Goal: Navigation & Orientation: Understand site structure

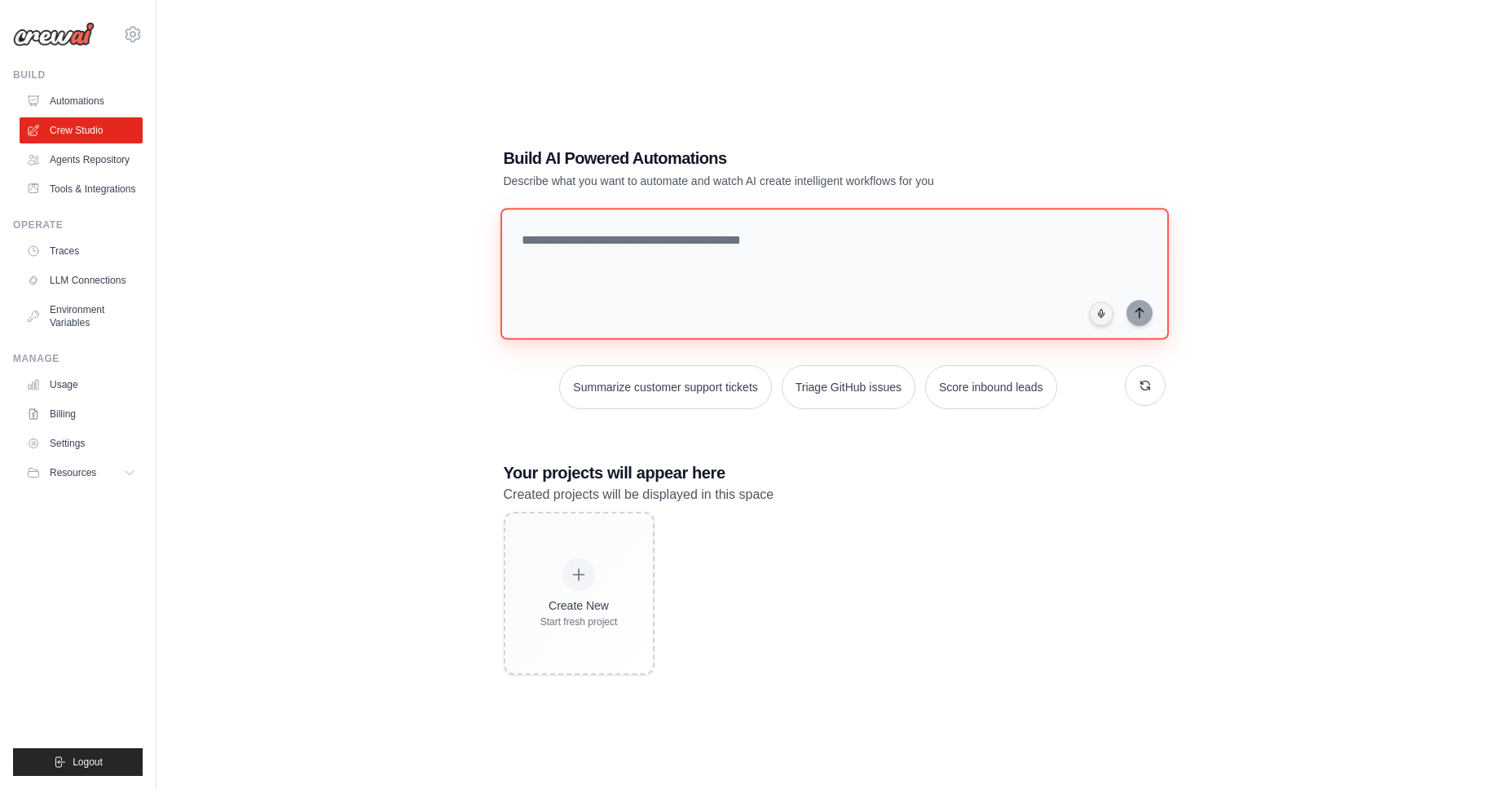
click at [678, 280] on textarea at bounding box center [834, 274] width 668 height 132
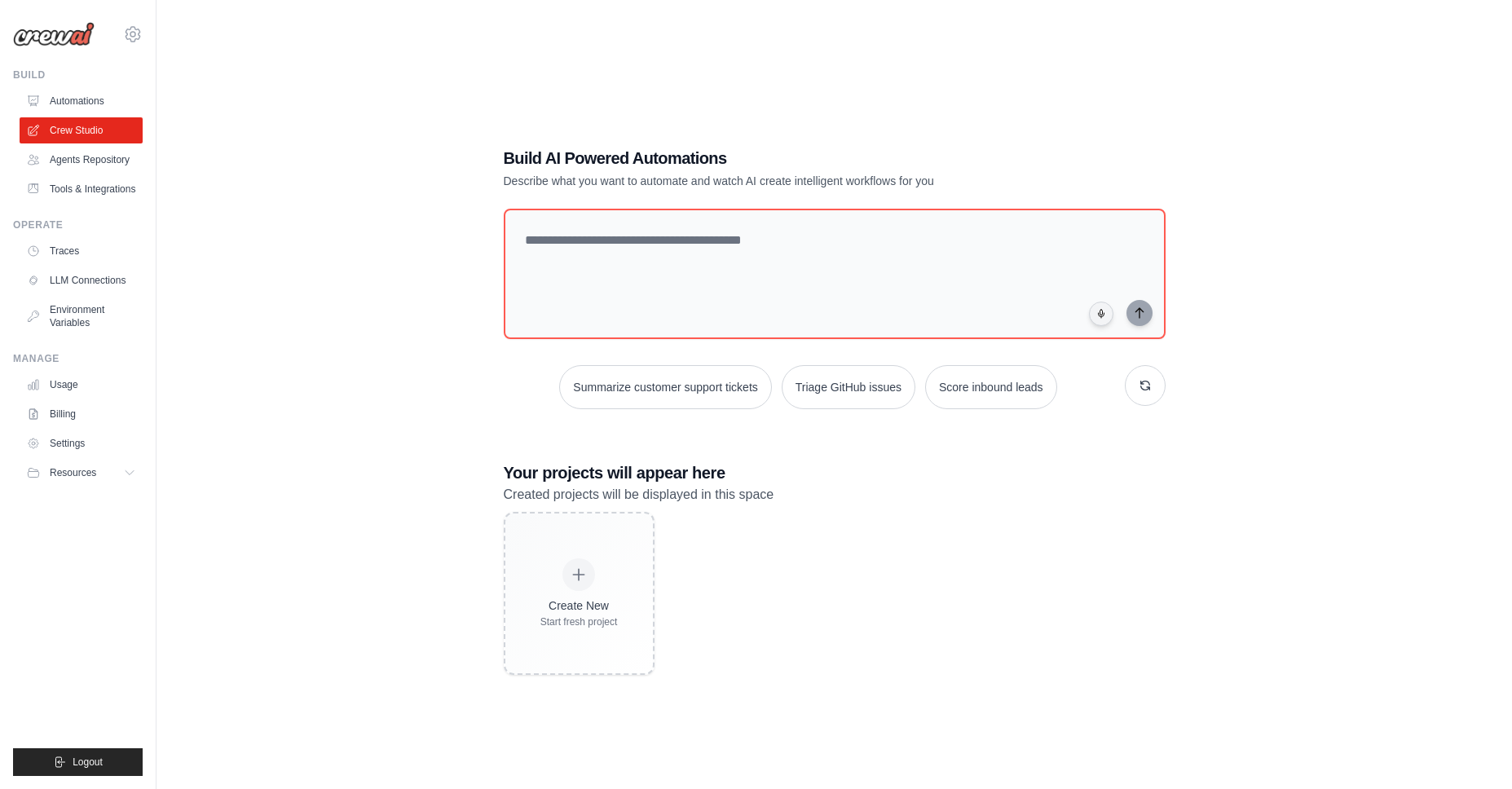
click at [440, 273] on div "Build AI Powered Automations Describe what you want to automate and watch AI cr…" at bounding box center [834, 411] width 1304 height 789
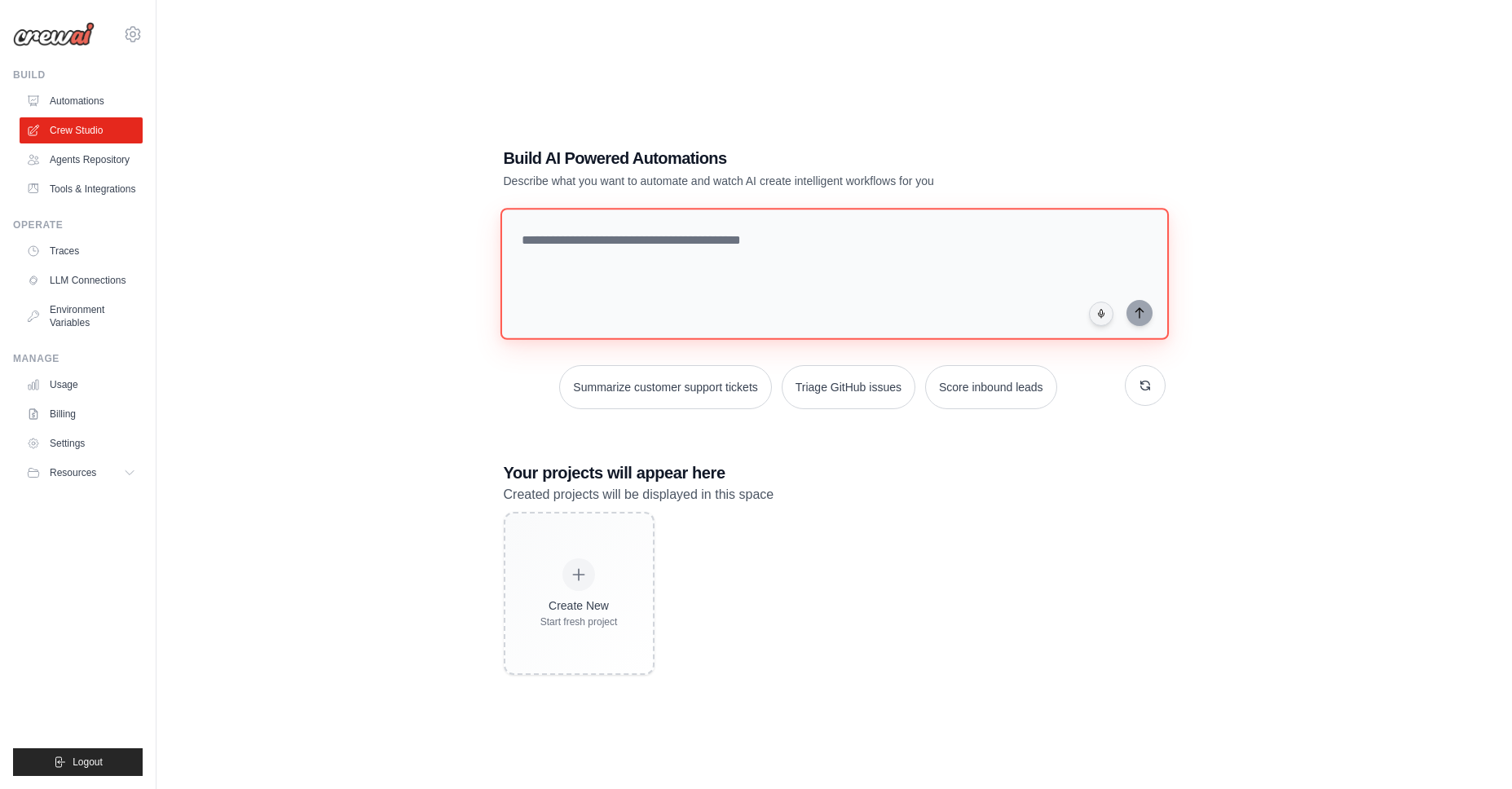
click at [652, 269] on textarea at bounding box center [834, 274] width 668 height 132
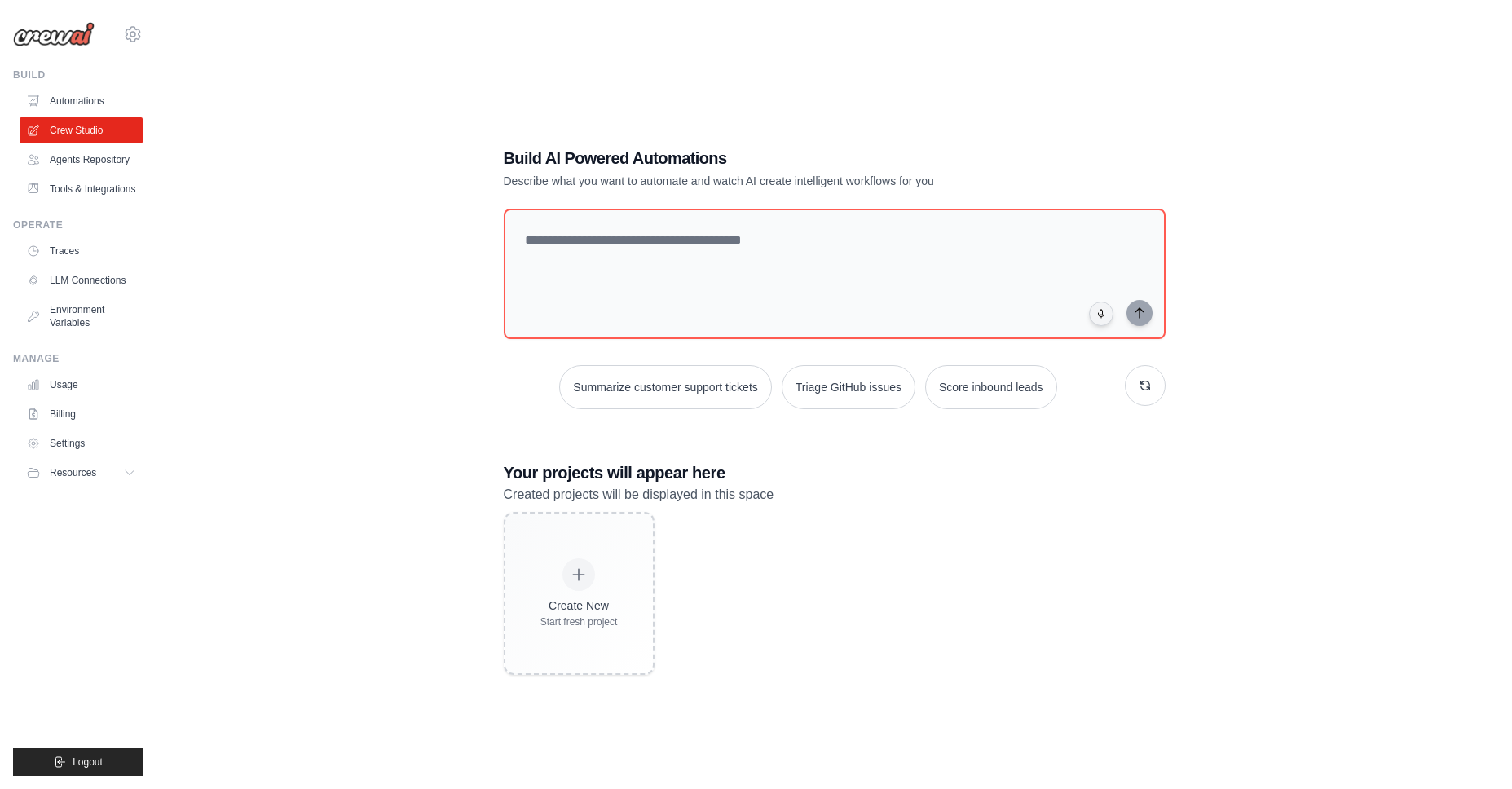
click at [450, 333] on div "Build AI Powered Automations Describe what you want to automate and watch AI cr…" at bounding box center [834, 411] width 1304 height 789
click at [60, 452] on link "Settings" at bounding box center [83, 443] width 123 height 26
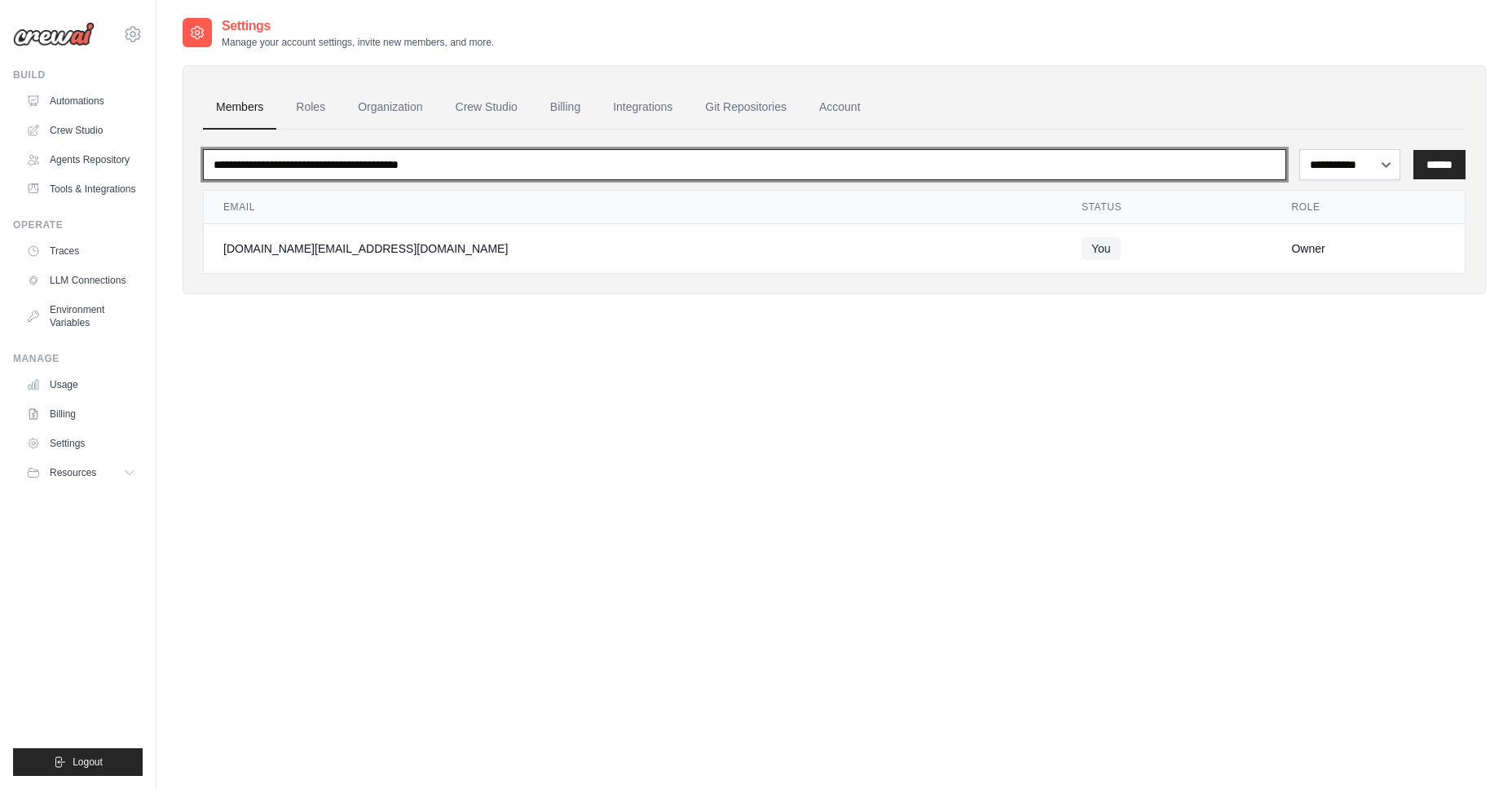
click at [341, 171] on input "email" at bounding box center [744, 165] width 1083 height 31
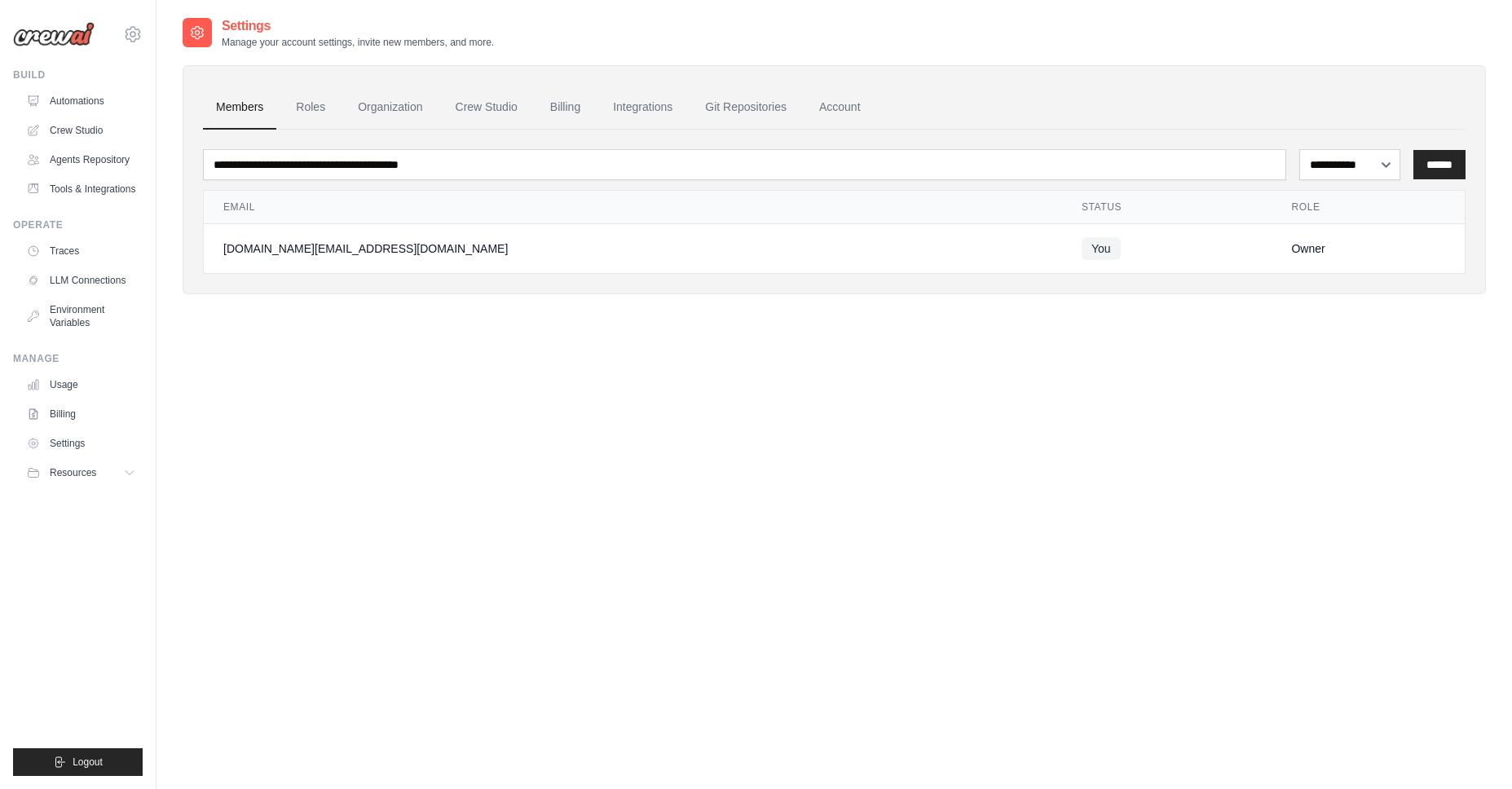
click at [495, 363] on div "**********" at bounding box center [834, 411] width 1304 height 789
click at [104, 264] on link "Traces" at bounding box center [83, 251] width 123 height 26
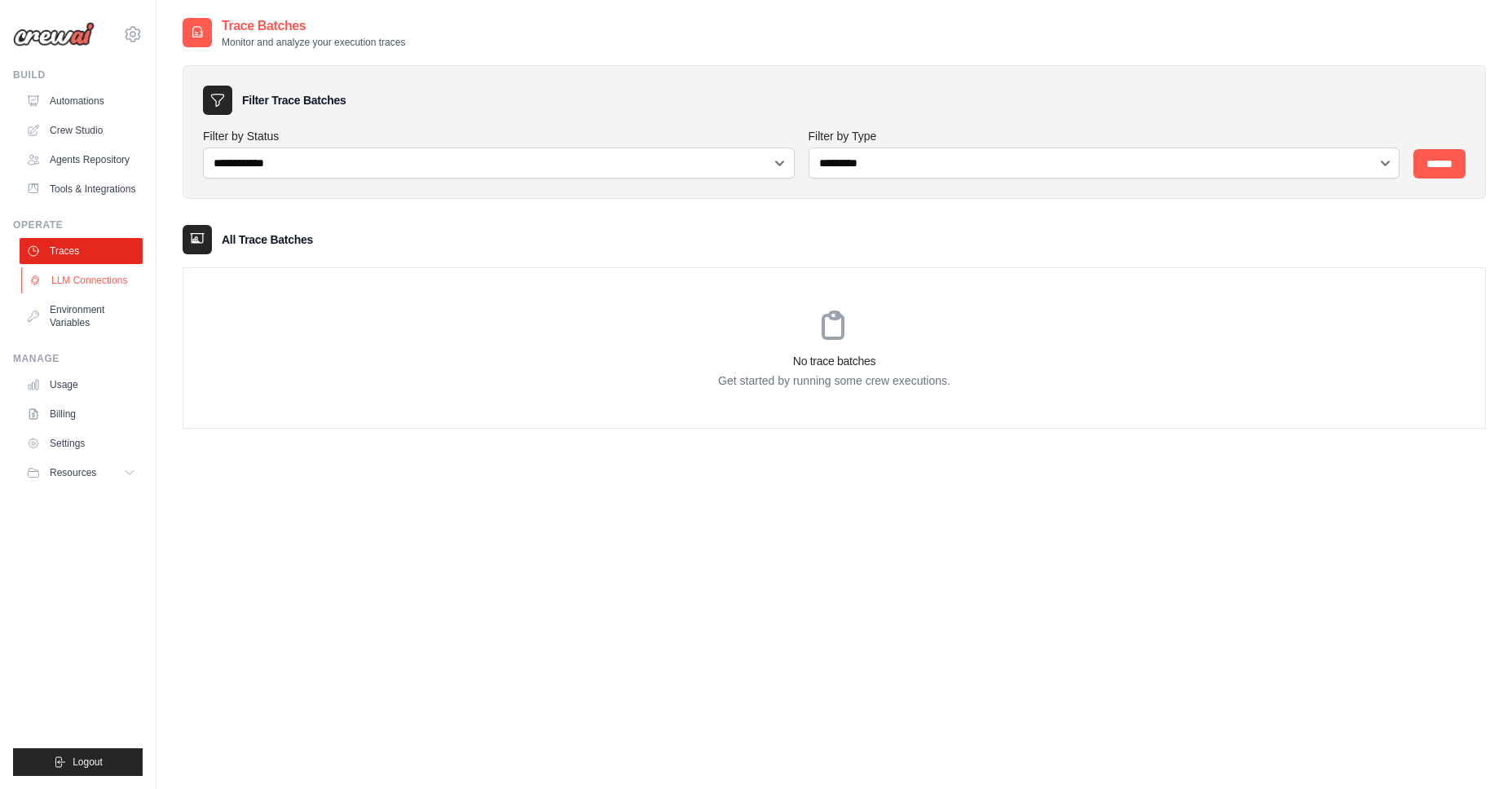
click at [90, 293] on link "LLM Connections" at bounding box center [83, 280] width 123 height 26
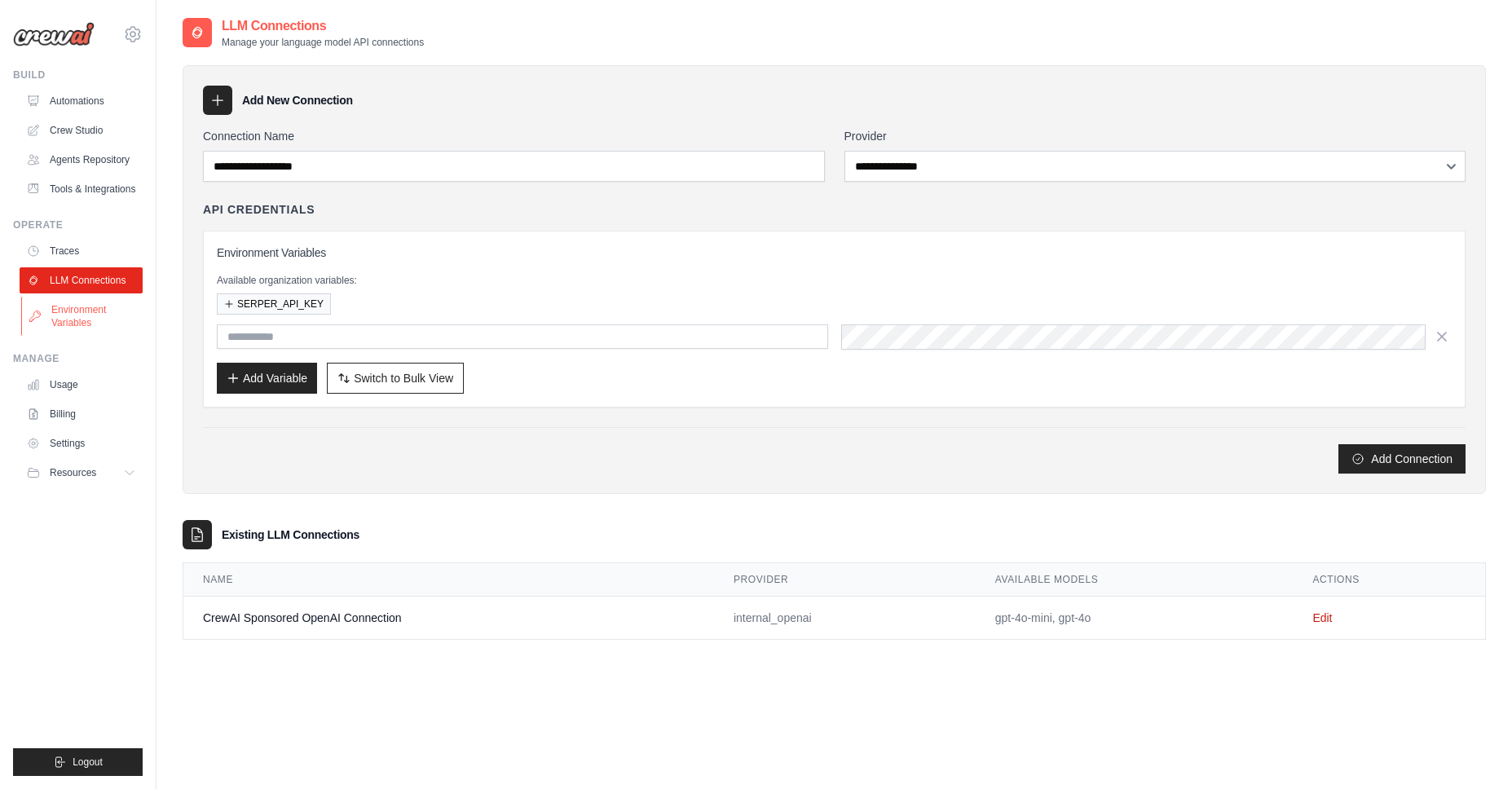
click at [92, 321] on link "Environment Variables" at bounding box center [83, 316] width 123 height 39
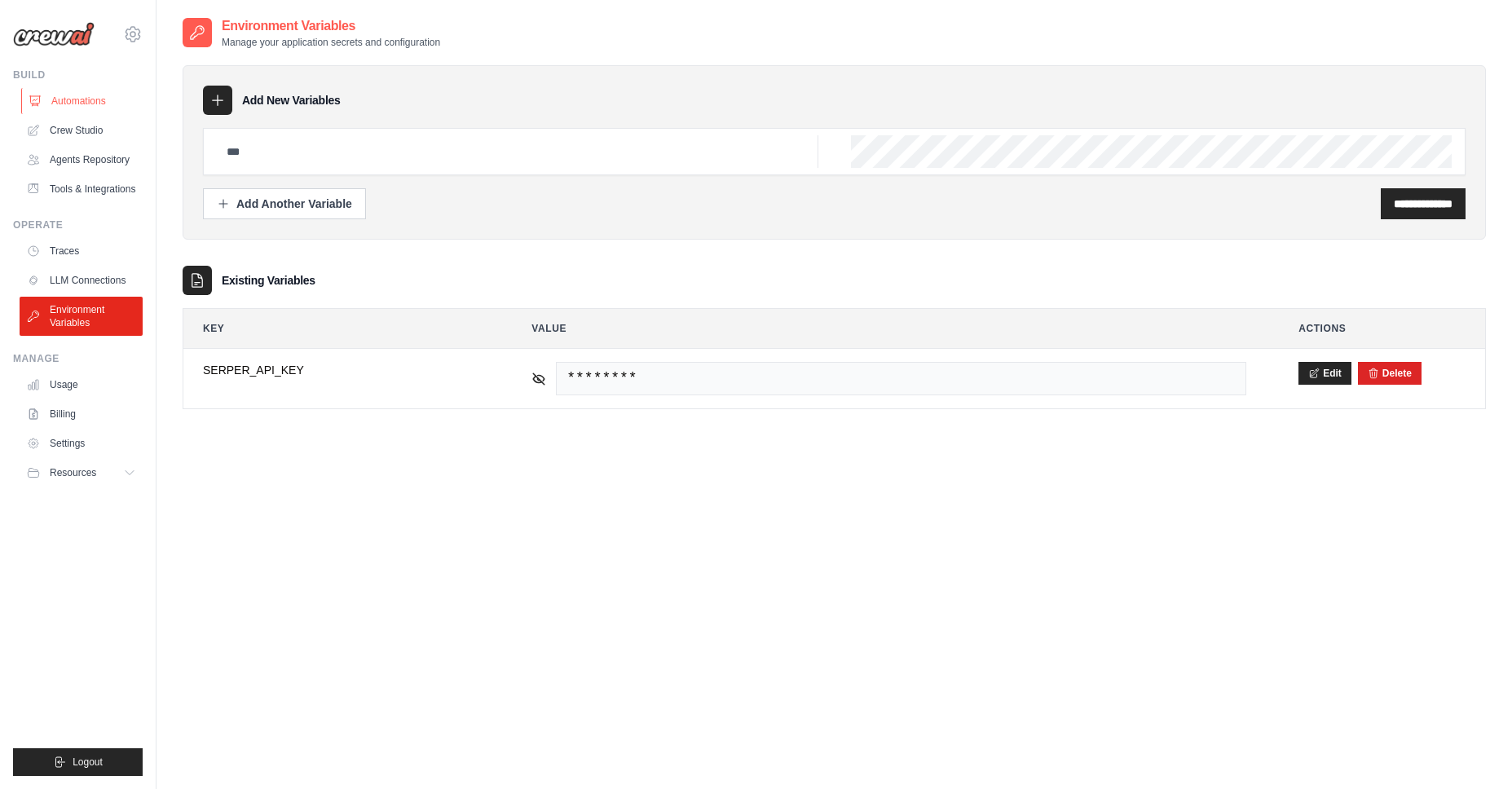
click at [87, 99] on link "Automations" at bounding box center [83, 101] width 123 height 26
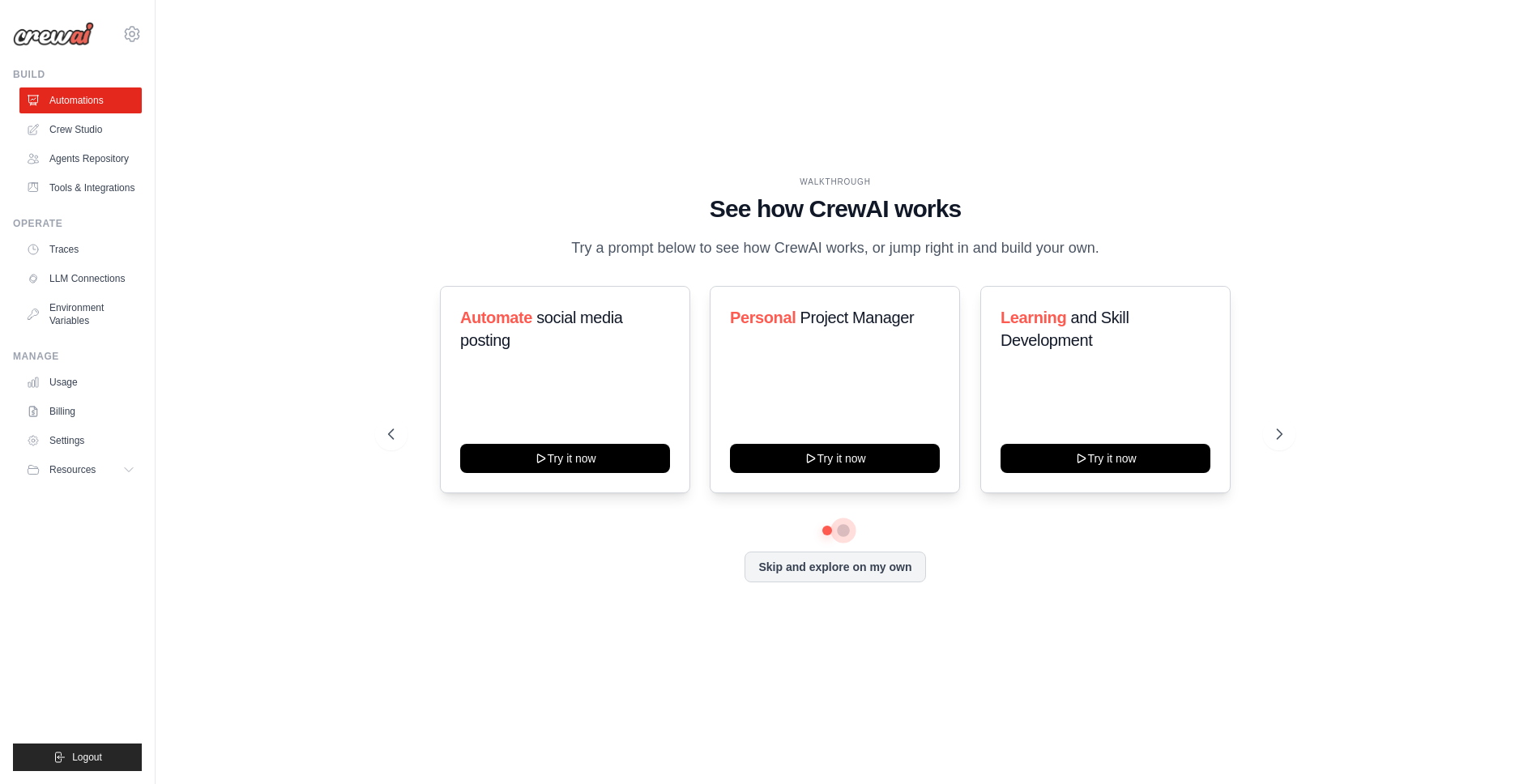
click at [843, 537] on button at bounding box center [843, 530] width 13 height 13
click at [86, 126] on link "Crew Studio" at bounding box center [83, 130] width 123 height 26
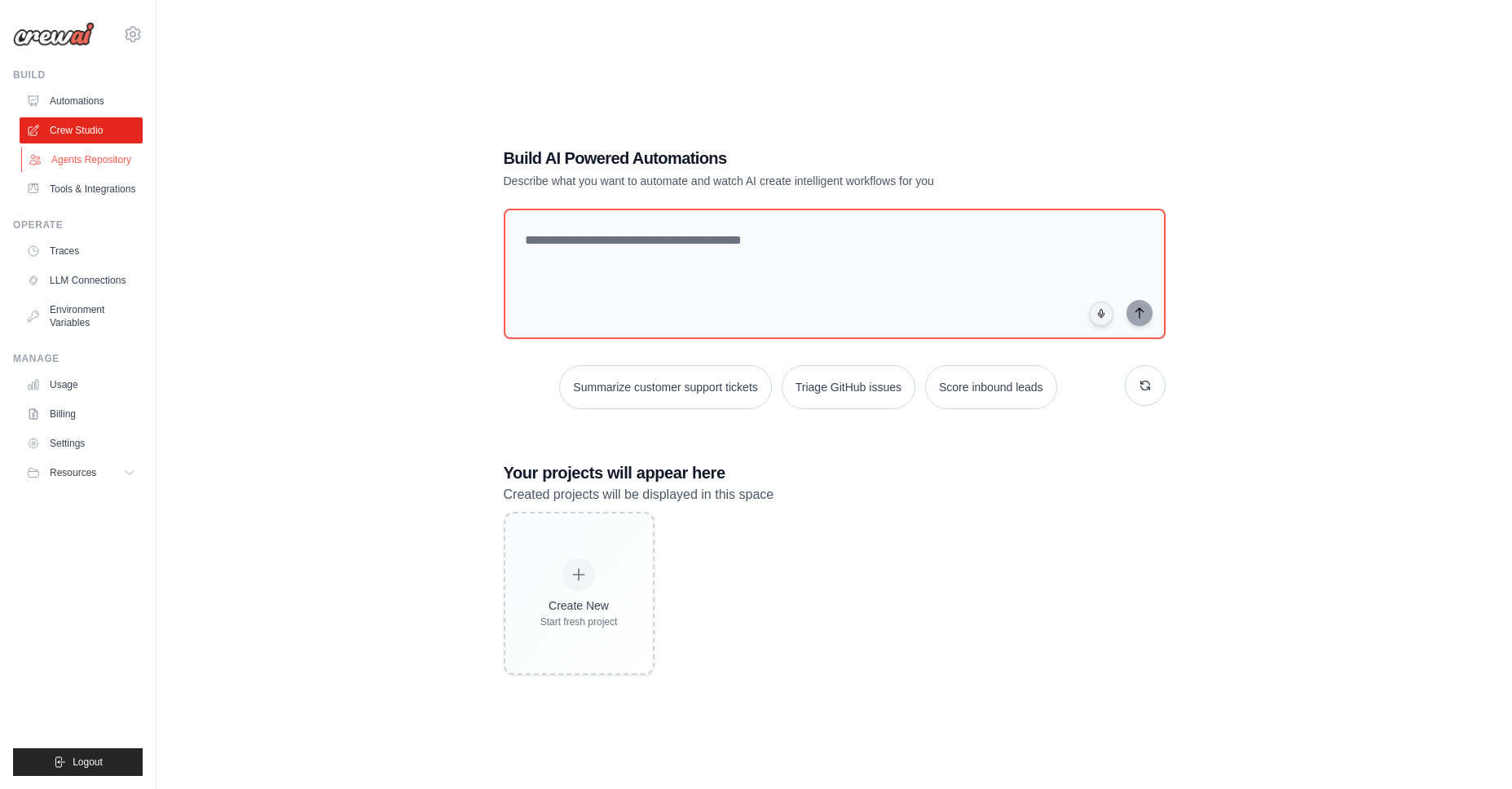
click at [123, 162] on link "Agents Repository" at bounding box center [83, 160] width 123 height 26
